Goal: Transaction & Acquisition: Purchase product/service

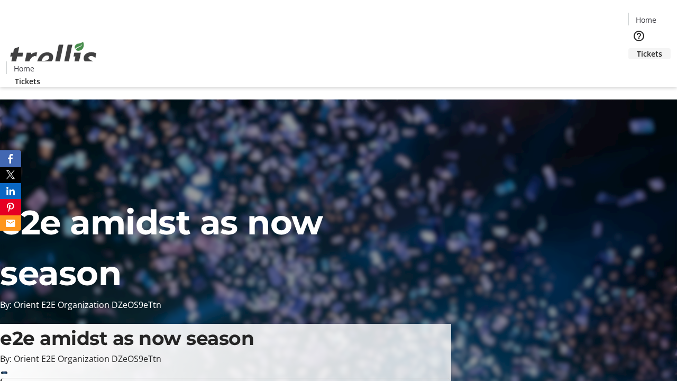
click at [637, 48] on span "Tickets" at bounding box center [649, 53] width 25 height 11
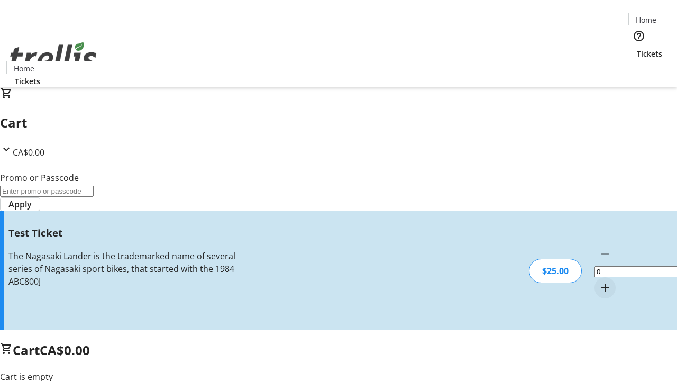
click at [599, 281] on mat-icon "Increment by one" at bounding box center [605, 287] width 13 height 13
type input "1"
